Goal: Task Accomplishment & Management: Use online tool/utility

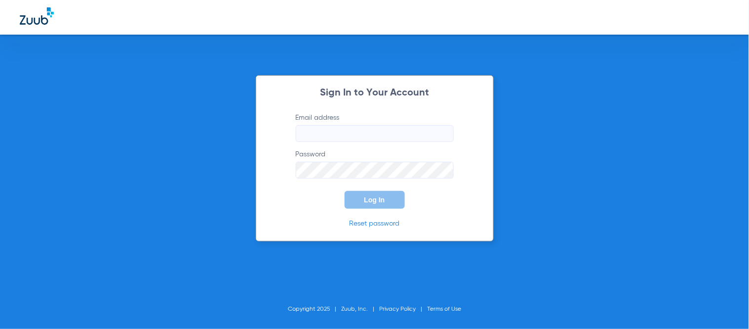
type input "[EMAIL_ADDRESS][DOMAIN_NAME]"
click at [397, 194] on button "Log In" at bounding box center [375, 200] width 60 height 18
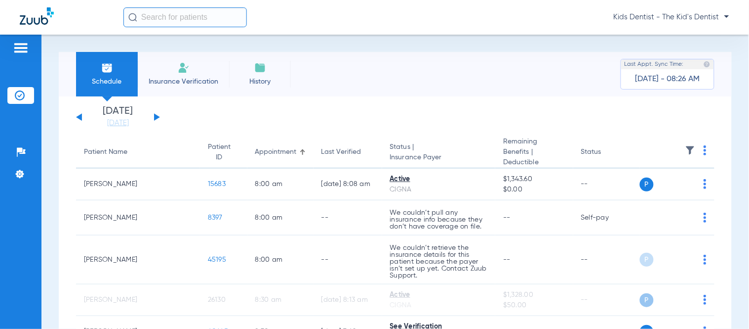
click at [151, 118] on div "[DATE] [DATE] [DATE] [DATE] [DATE] [DATE] [DATE] [DATE] [DATE] [DATE] [DATE] [D…" at bounding box center [118, 117] width 84 height 22
click at [157, 117] on button at bounding box center [157, 116] width 6 height 7
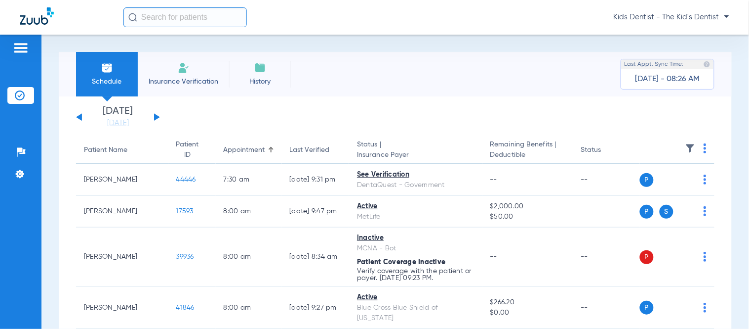
click at [704, 148] on img at bounding box center [705, 148] width 3 height 10
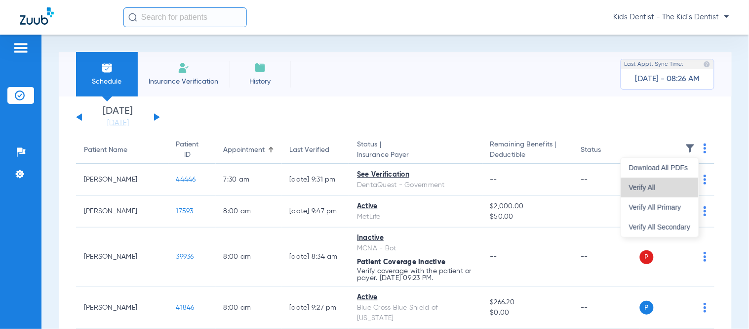
click at [682, 190] on span "Verify All" at bounding box center [660, 187] width 62 height 7
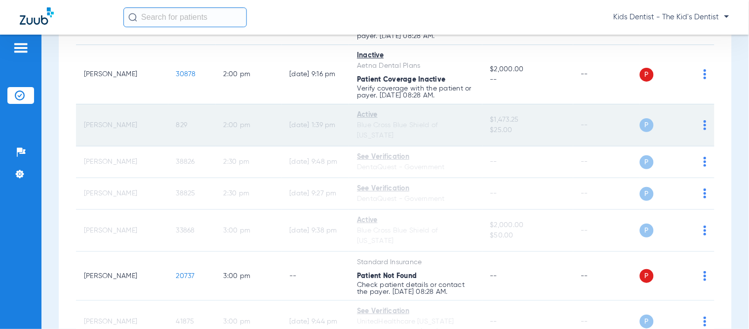
scroll to position [1207, 0]
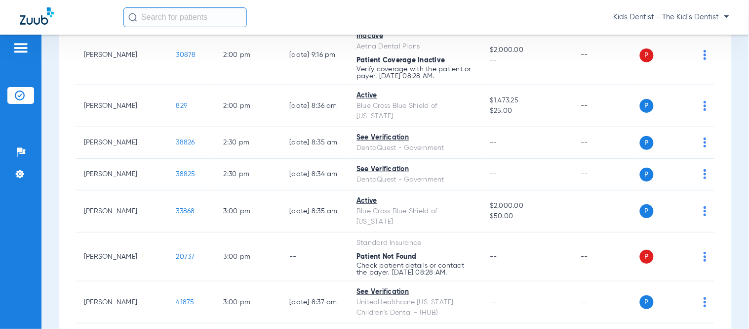
click at [199, 10] on input "text" at bounding box center [186, 17] width 124 height 20
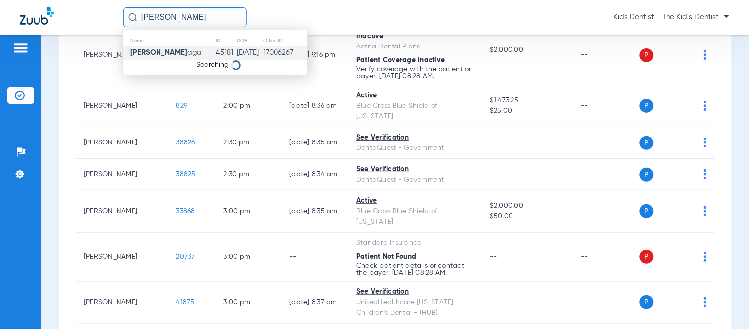
type input "[PERSON_NAME]"
click at [237, 51] on td "[DATE]" at bounding box center [250, 53] width 26 height 14
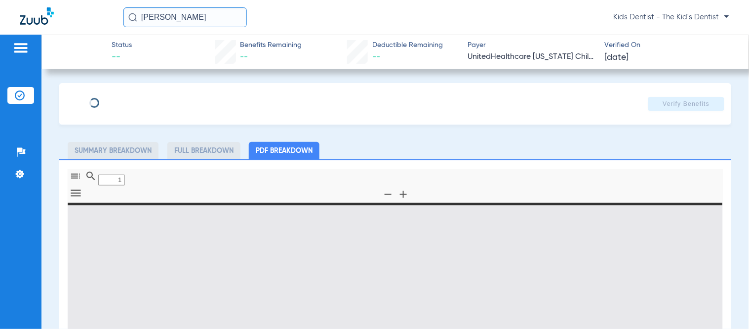
type input "0"
select select "page-width"
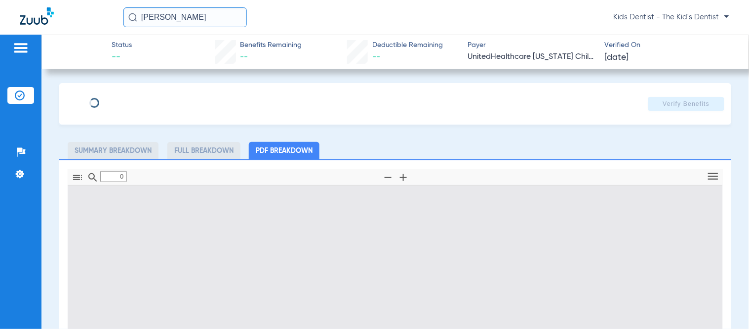
type input "1"
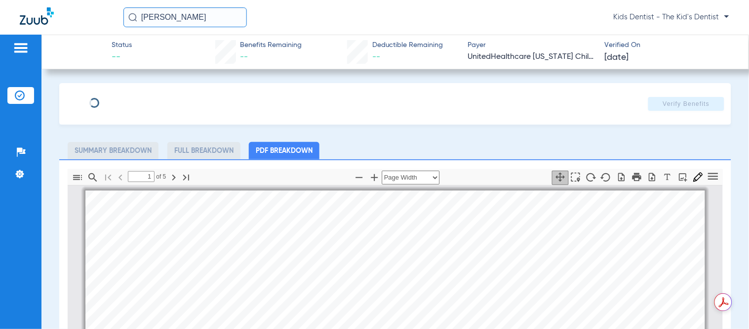
click at [684, 111] on div "Verify Benefits" at bounding box center [395, 104] width 672 height 42
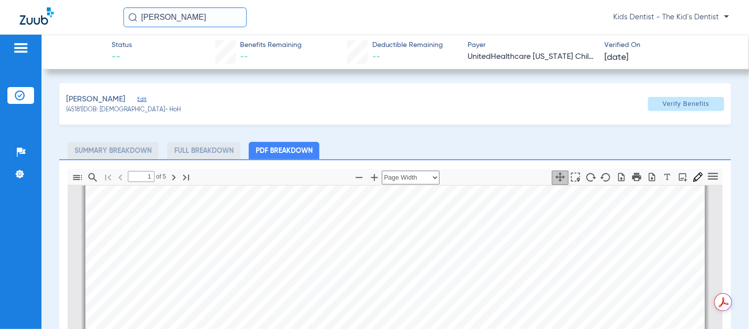
scroll to position [219, 0]
click at [675, 107] on span "Verify Benefits" at bounding box center [687, 104] width 47 height 8
click at [678, 94] on div "[PERSON_NAME] (45181) DOB: [DEMOGRAPHIC_DATA] - HoH Verify Benefits" at bounding box center [395, 104] width 672 height 42
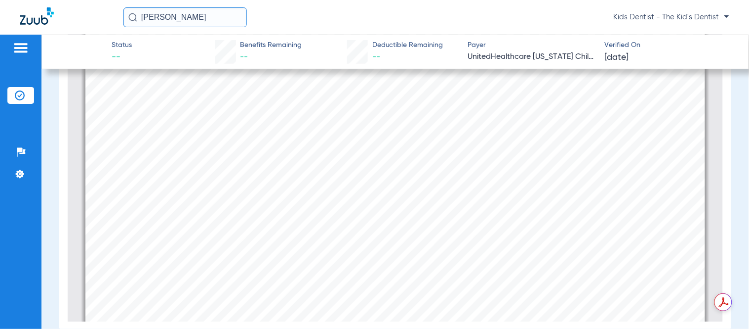
scroll to position [110, 0]
drag, startPoint x: 206, startPoint y: 20, endPoint x: 0, endPoint y: 28, distance: 206.2
click at [0, 28] on div "[PERSON_NAME] Kids Dentist - The Kid's Dentist" at bounding box center [374, 17] width 749 height 35
type input "KHALANI RO"
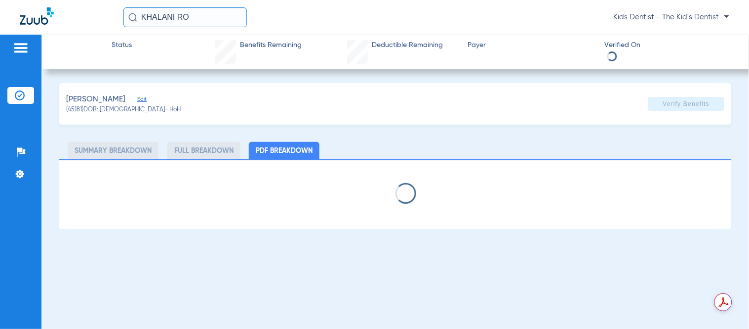
scroll to position [0, 0]
select select "page-width"
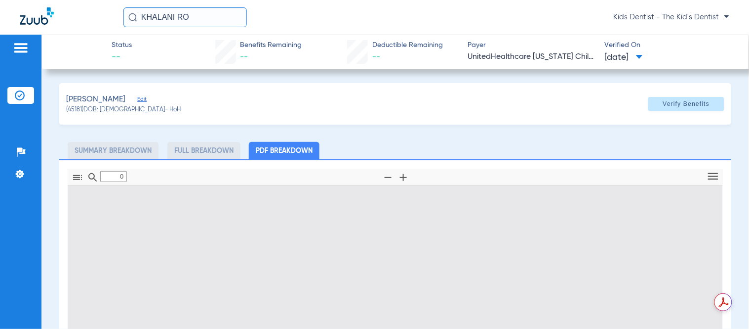
type input "1"
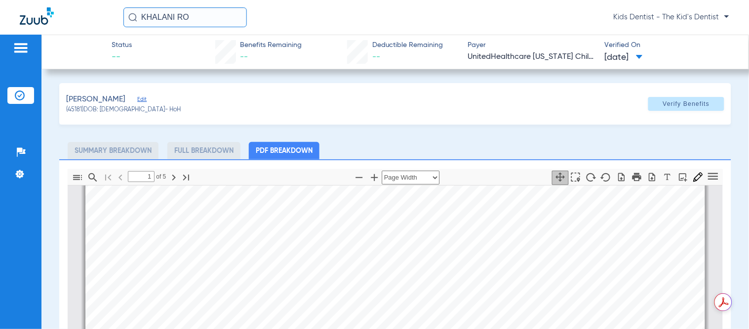
scroll to position [115, 0]
click at [204, 6] on div "KHALANI RO Kids Dentist - The Kid's Dentist" at bounding box center [374, 17] width 749 height 35
click at [207, 15] on input "KHALANI RO" at bounding box center [186, 17] width 124 height 20
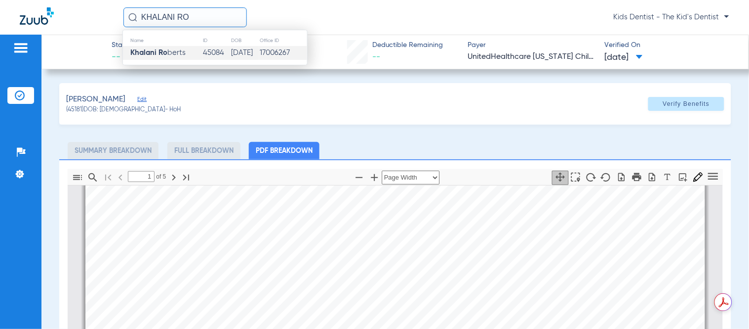
click at [203, 53] on td "45084" at bounding box center [217, 53] width 28 height 14
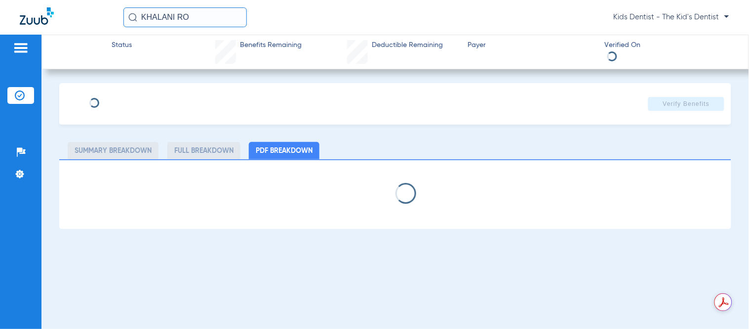
select select "page-width"
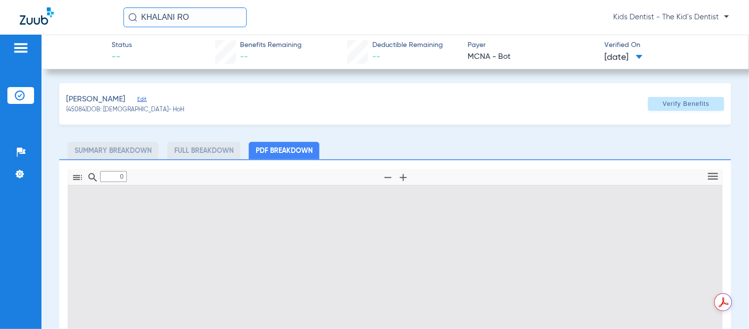
type input "1"
click at [668, 104] on span "Verify Benefits" at bounding box center [687, 104] width 47 height 8
